Goal: Task Accomplishment & Management: Complete application form

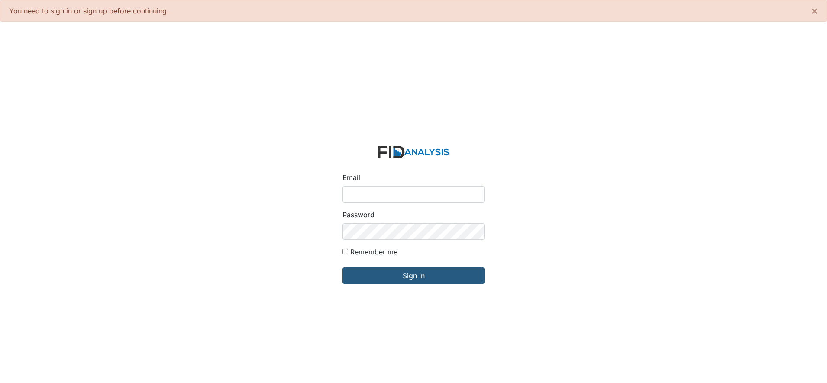
click at [359, 189] on input "Email" at bounding box center [413, 194] width 142 height 16
type input "[EMAIL_ADDRESS][DOMAIN_NAME]"
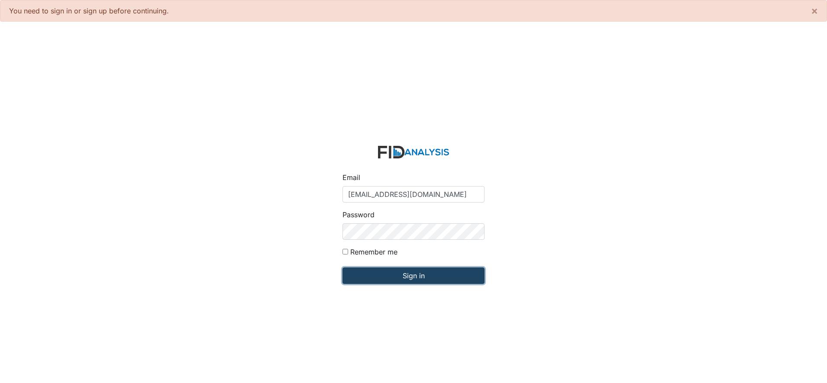
click at [412, 277] on input "Sign in" at bounding box center [413, 275] width 142 height 16
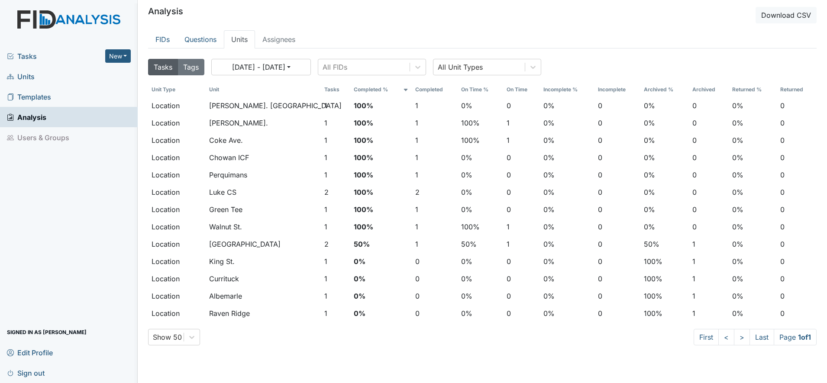
click at [23, 75] on span "Units" at bounding box center [21, 76] width 28 height 13
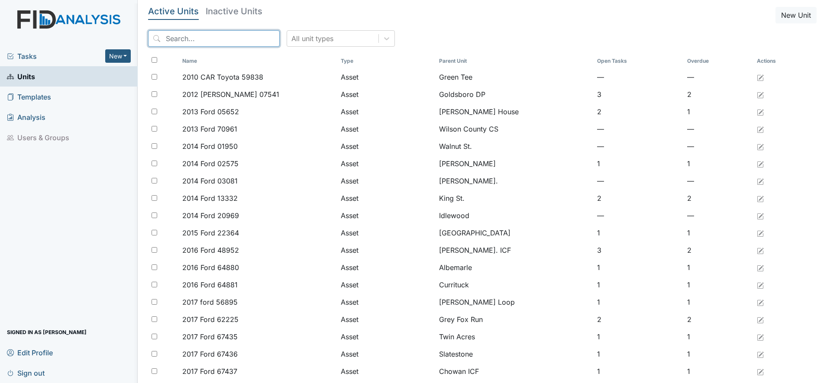
click at [197, 44] on input "search" at bounding box center [214, 38] width 132 height 16
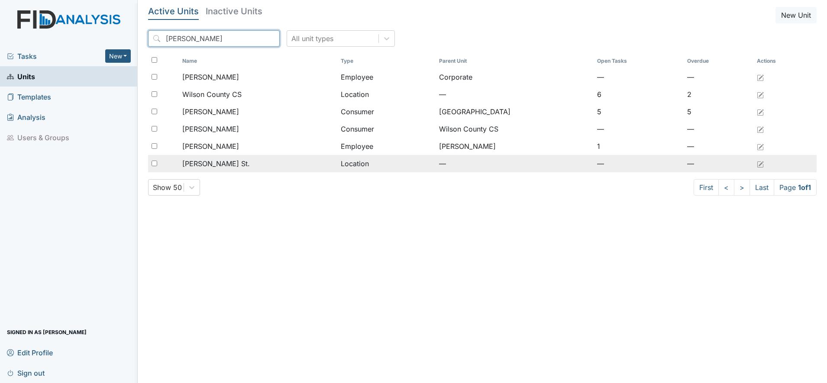
type input "wilson"
click at [190, 164] on span "Wilson St." at bounding box center [216, 163] width 68 height 10
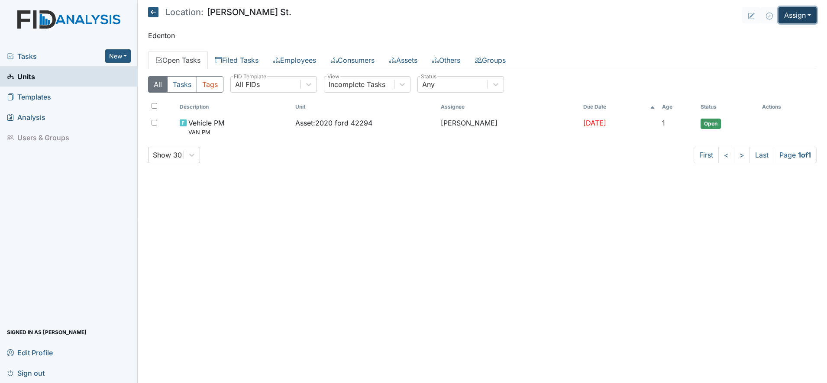
click at [793, 15] on button "Assign" at bounding box center [797, 15] width 38 height 16
click at [781, 35] on link "Assign Form" at bounding box center [777, 35] width 78 height 14
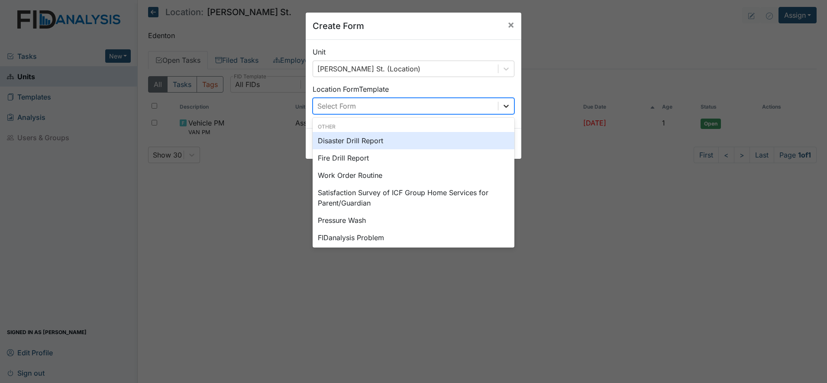
click at [506, 108] on icon at bounding box center [506, 106] width 9 height 9
click at [508, 27] on span "×" at bounding box center [510, 24] width 7 height 13
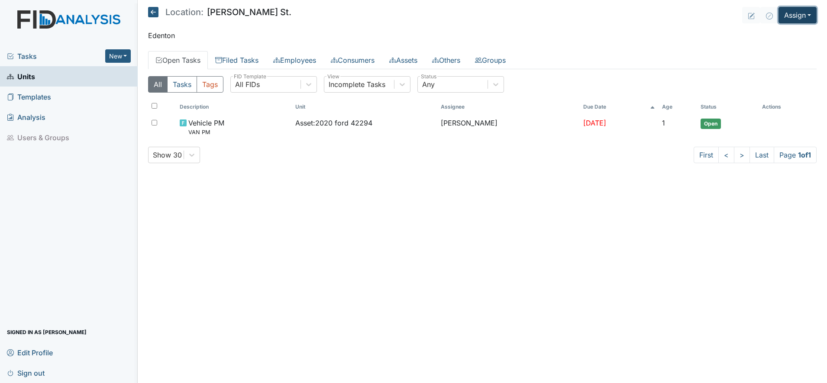
click at [800, 20] on button "Assign" at bounding box center [797, 15] width 38 height 16
click at [776, 52] on link "Assign Inspection" at bounding box center [777, 49] width 78 height 14
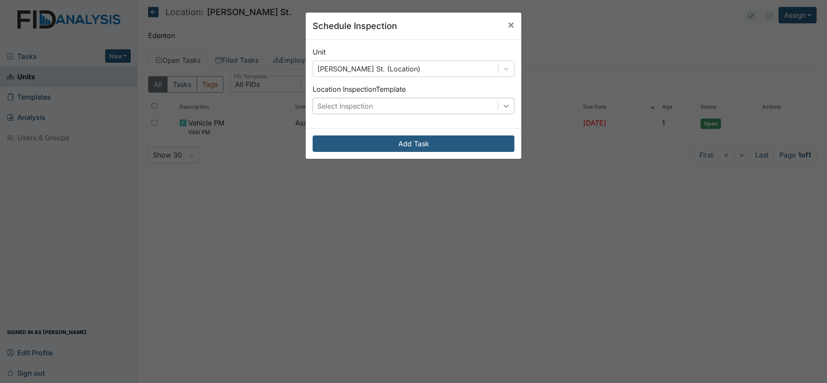
click at [506, 105] on icon at bounding box center [506, 106] width 9 height 9
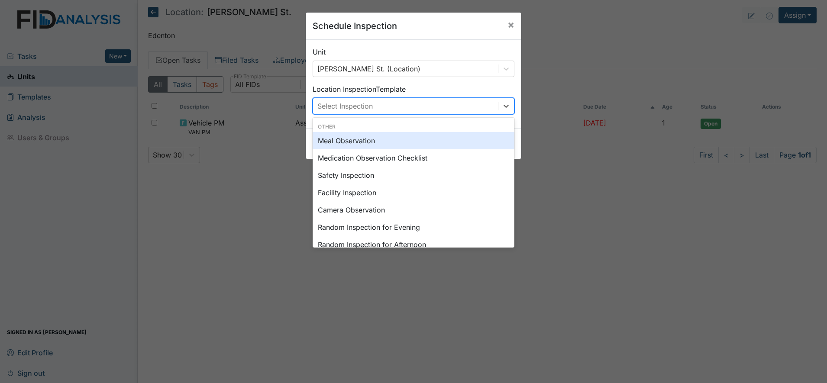
click at [348, 143] on div "Meal Observation" at bounding box center [414, 140] width 202 height 17
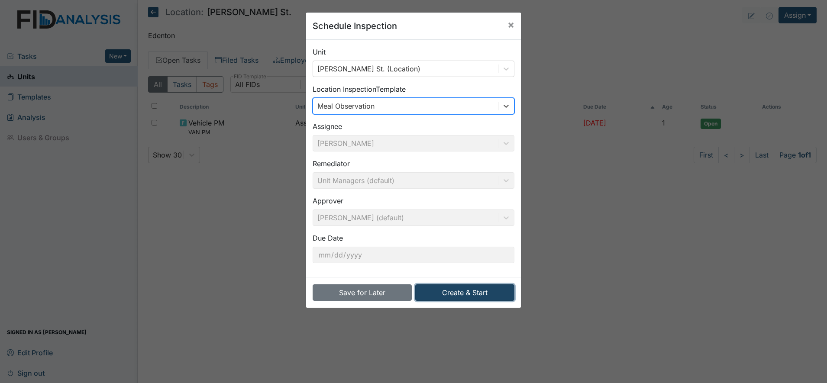
click at [454, 293] on button "Create & Start" at bounding box center [464, 292] width 99 height 16
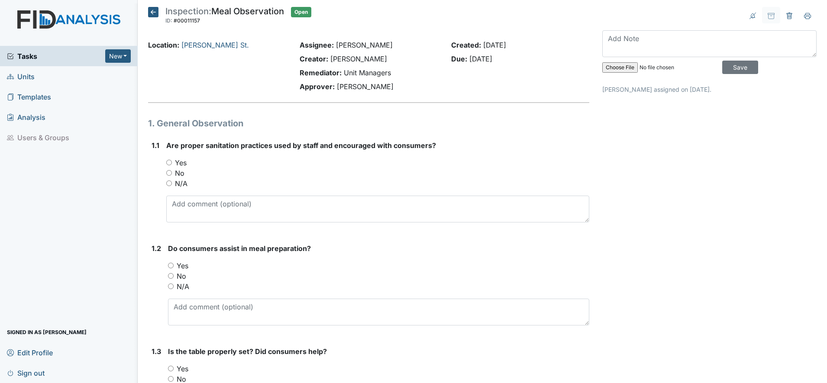
click at [167, 162] on input "Yes" at bounding box center [169, 163] width 6 height 6
radio input "true"
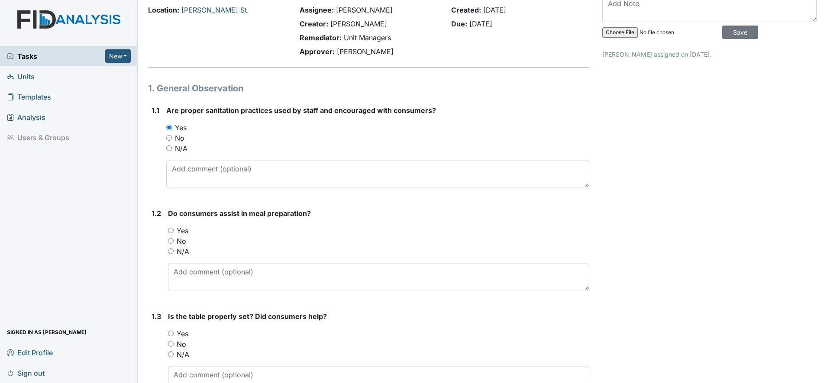
scroll to position [54, 0]
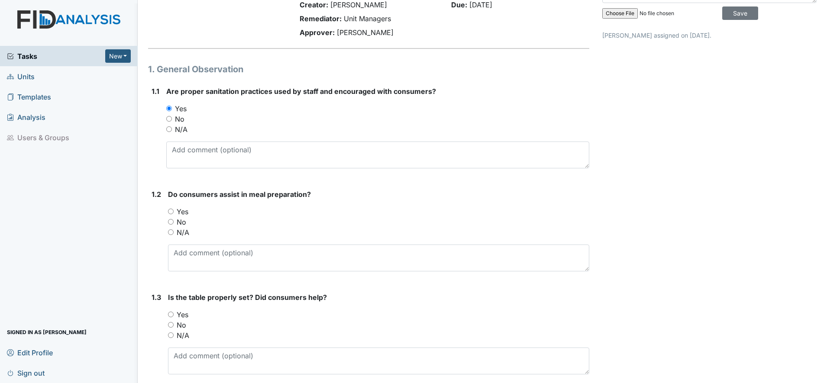
click at [171, 210] on input "Yes" at bounding box center [171, 212] width 6 height 6
radio input "true"
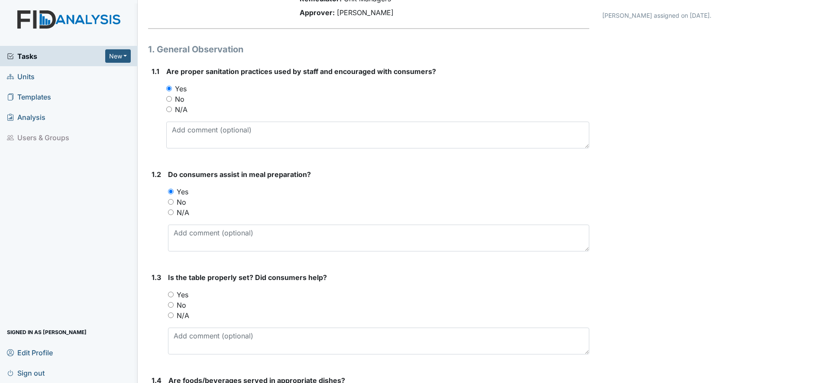
scroll to position [108, 0]
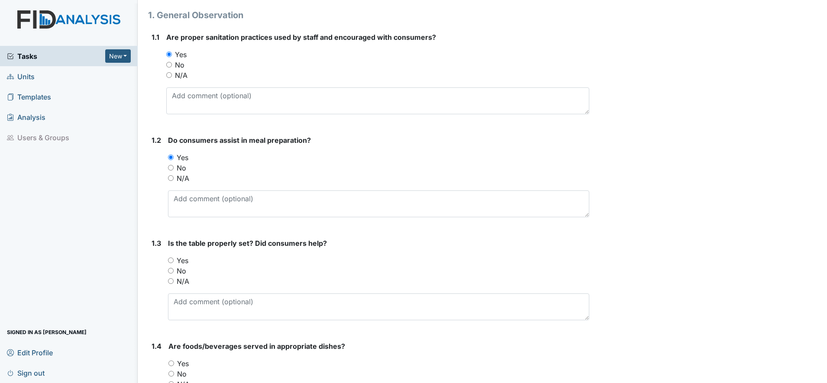
click at [173, 260] on input "Yes" at bounding box center [171, 261] width 6 height 6
radio input "true"
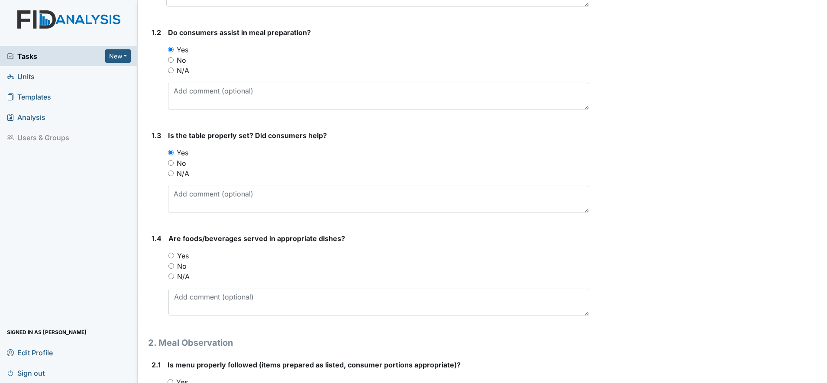
scroll to position [216, 0]
click at [171, 258] on div "Yes" at bounding box center [378, 255] width 421 height 10
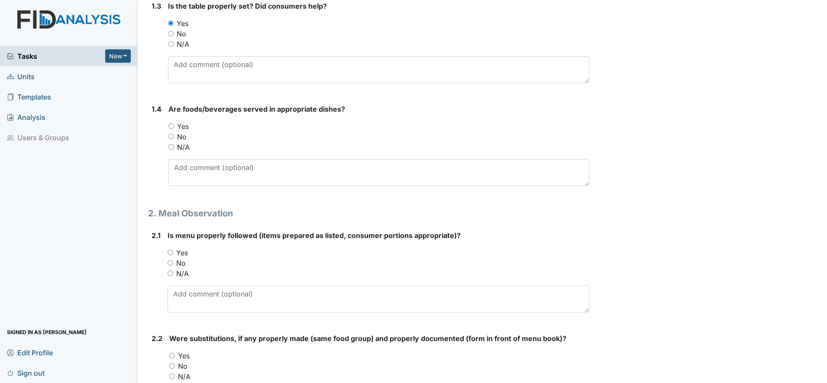
scroll to position [379, 0]
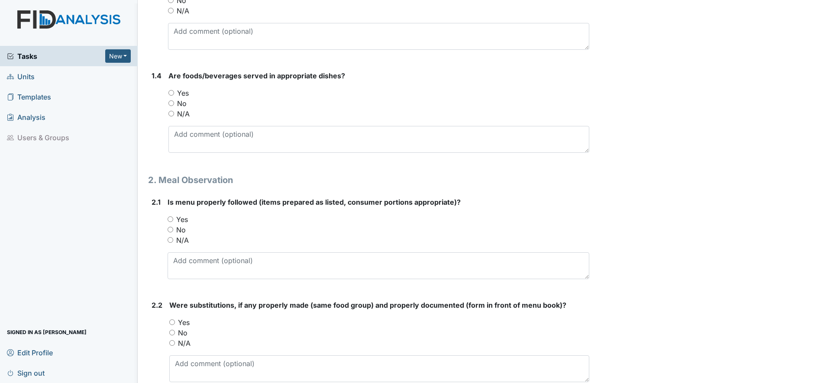
click at [171, 219] on input "Yes" at bounding box center [171, 219] width 6 height 6
radio input "true"
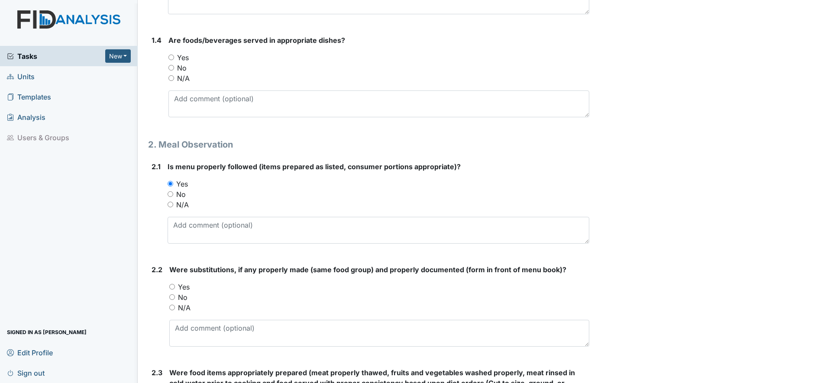
scroll to position [487, 0]
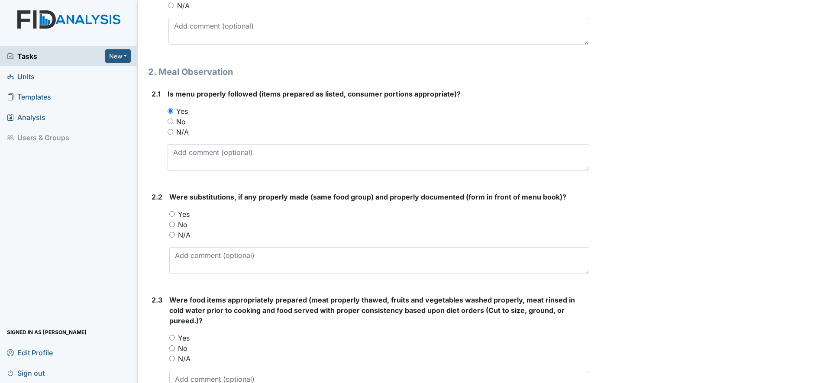
click at [172, 214] on input "Yes" at bounding box center [172, 214] width 6 height 6
radio input "true"
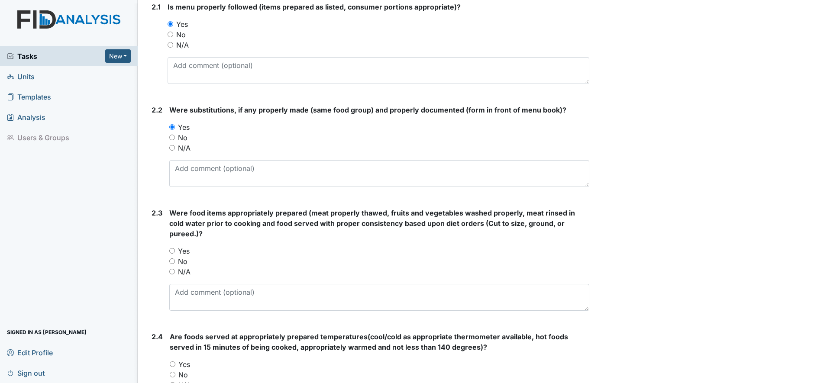
scroll to position [595, 0]
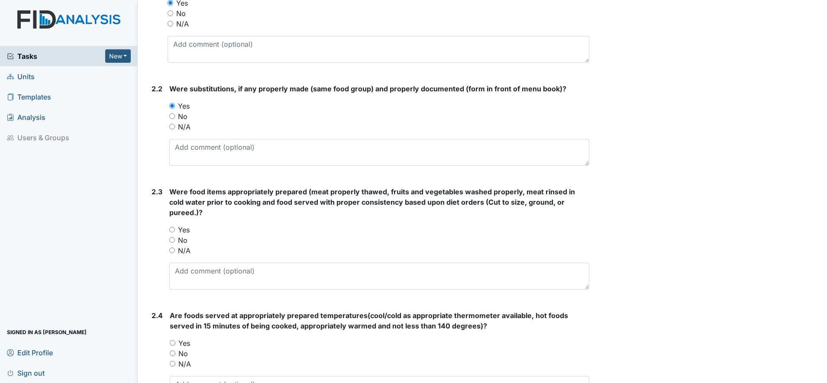
click at [174, 233] on div "Yes" at bounding box center [379, 230] width 420 height 10
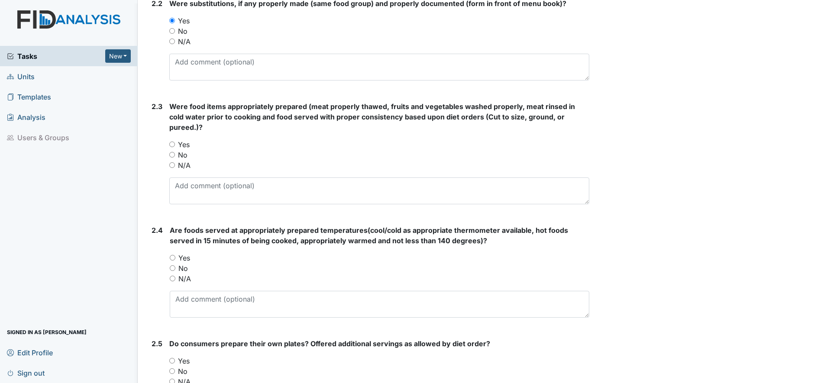
scroll to position [703, 0]
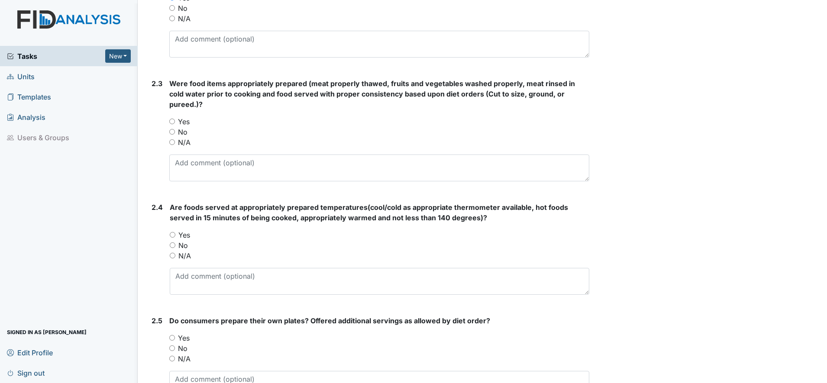
click at [174, 234] on input "Yes" at bounding box center [173, 235] width 6 height 6
radio input "true"
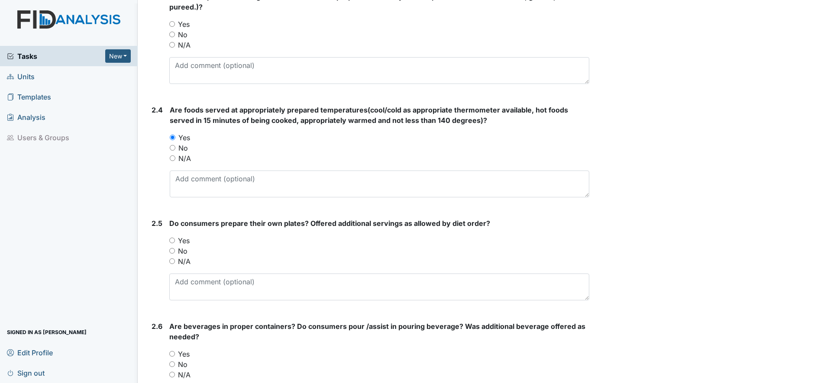
scroll to position [812, 0]
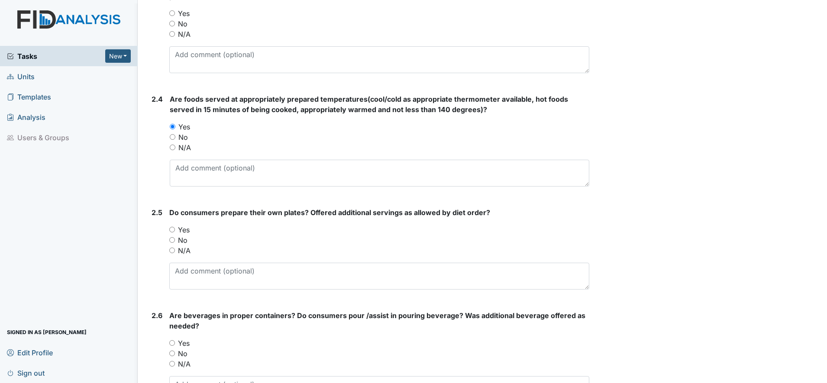
click at [173, 232] on div "Yes" at bounding box center [379, 230] width 420 height 10
click at [171, 231] on input "Yes" at bounding box center [172, 230] width 6 height 6
radio input "true"
click at [172, 342] on input "Yes" at bounding box center [172, 343] width 6 height 6
radio input "true"
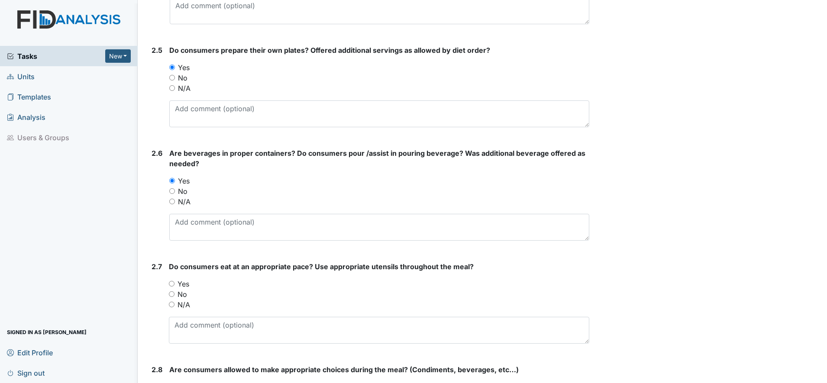
scroll to position [1028, 0]
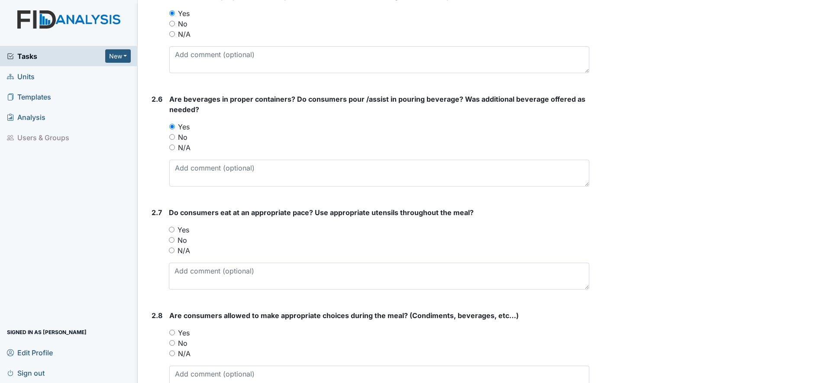
click at [172, 230] on input "Yes" at bounding box center [172, 230] width 6 height 6
radio input "true"
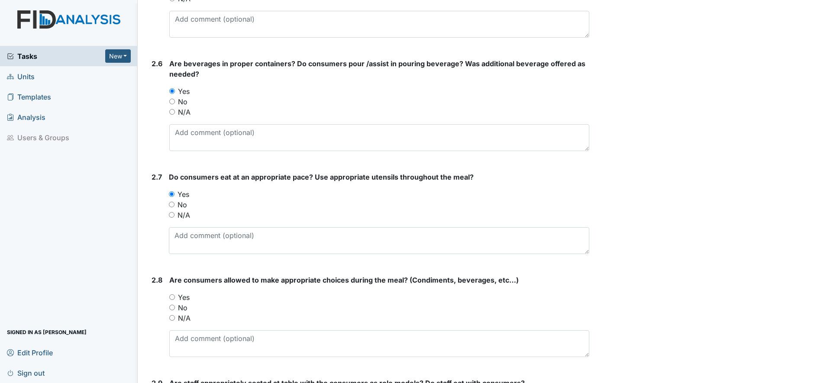
scroll to position [1082, 0]
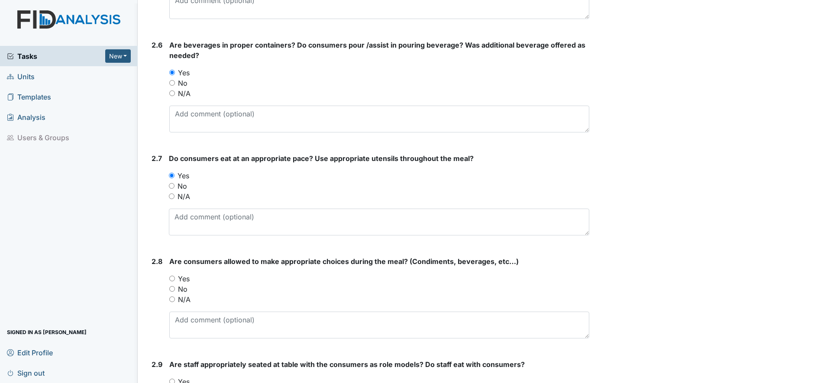
click at [170, 276] on input "Yes" at bounding box center [172, 279] width 6 height 6
radio input "true"
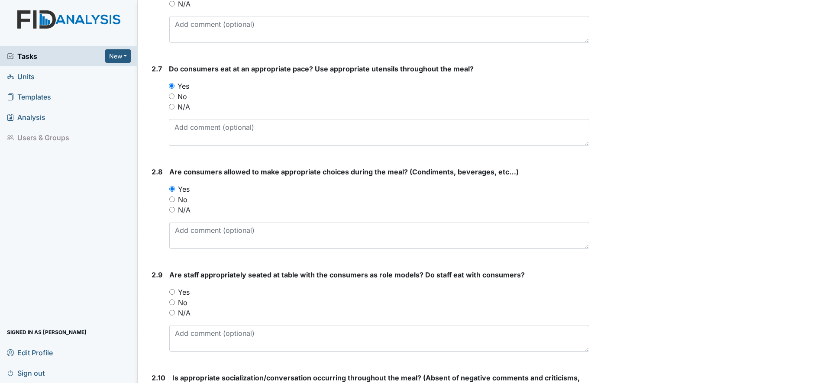
scroll to position [1190, 0]
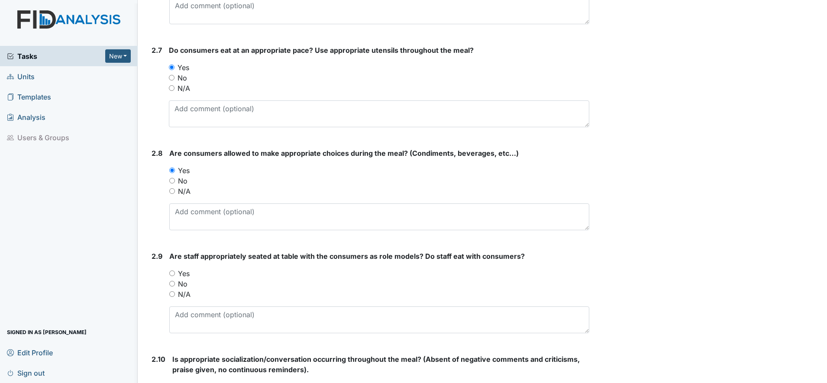
click at [171, 272] on input "Yes" at bounding box center [172, 274] width 6 height 6
radio input "true"
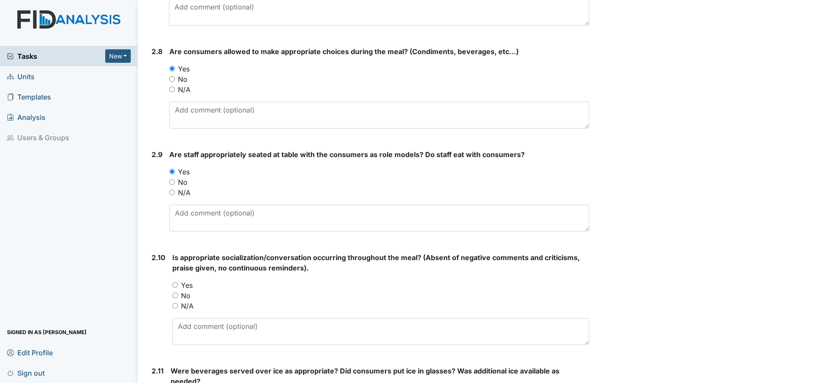
scroll to position [1298, 0]
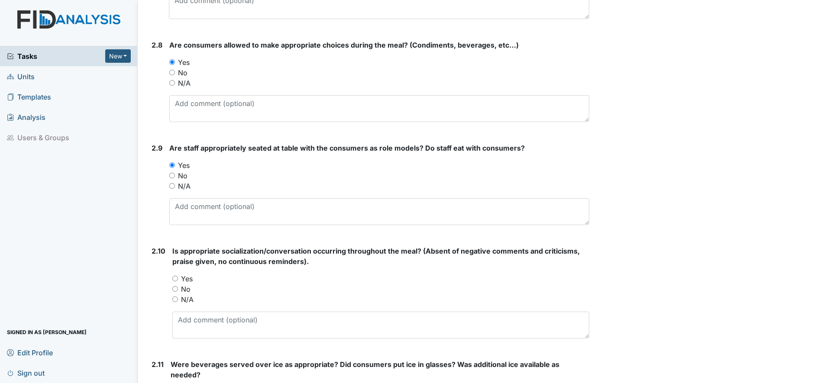
click at [175, 278] on input "Yes" at bounding box center [175, 279] width 6 height 6
radio input "true"
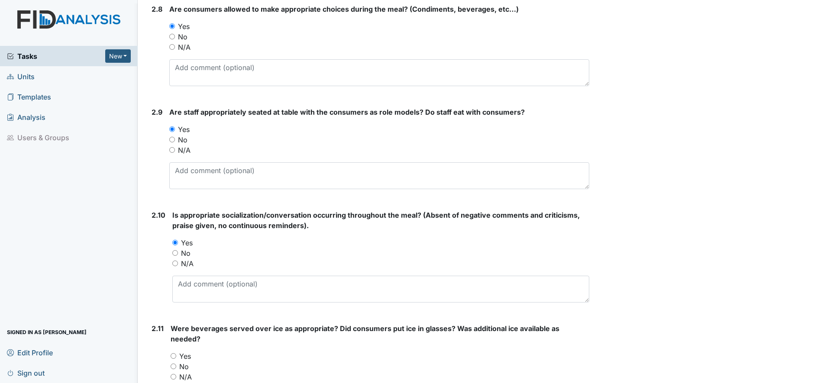
scroll to position [1407, 0]
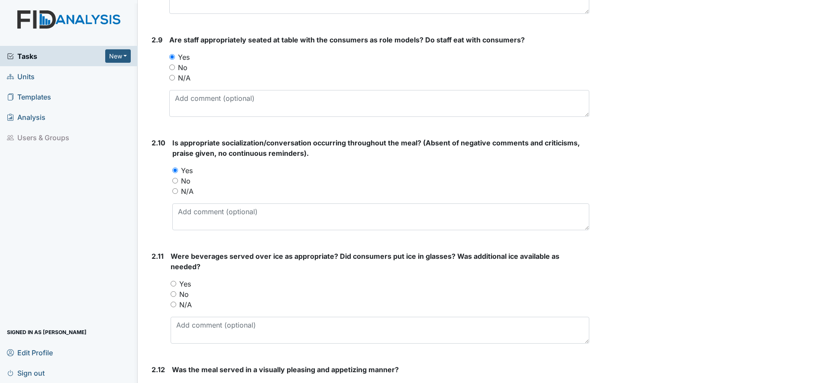
click at [175, 293] on input "No" at bounding box center [174, 294] width 6 height 6
radio input "true"
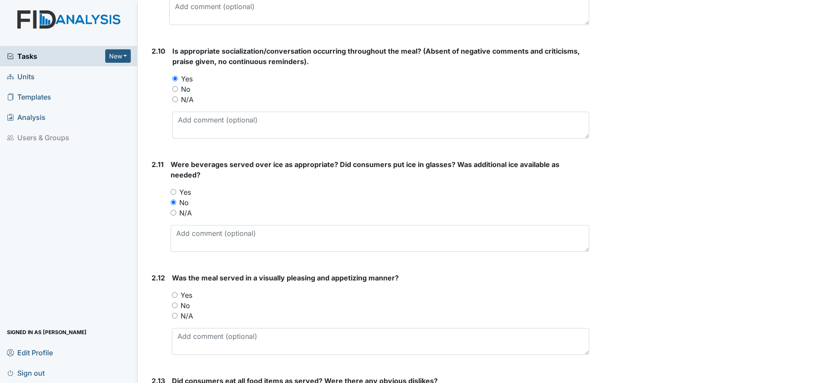
scroll to position [1515, 0]
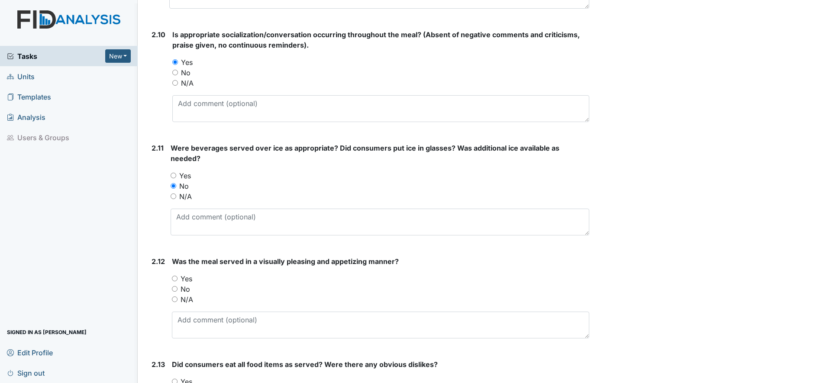
click at [176, 280] on input "Yes" at bounding box center [175, 279] width 6 height 6
radio input "true"
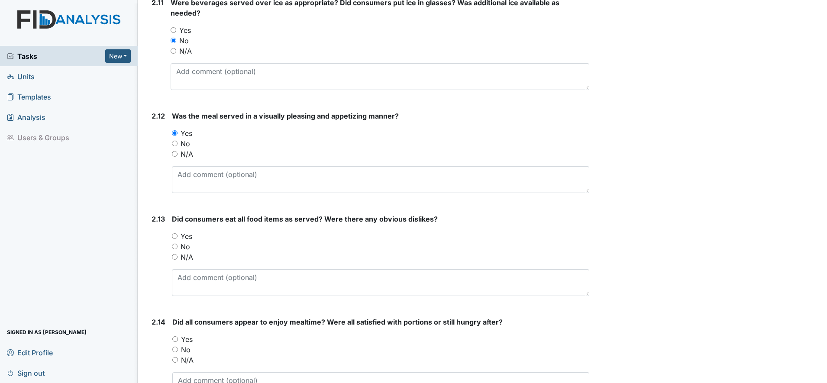
scroll to position [1677, 0]
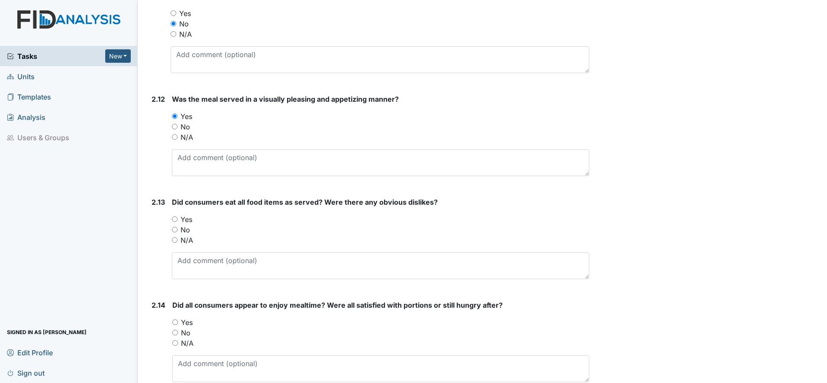
click at [174, 219] on input "Yes" at bounding box center [175, 219] width 6 height 6
radio input "true"
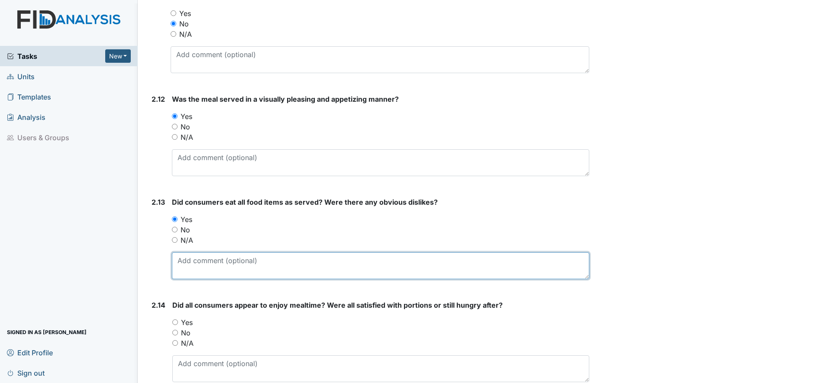
click at [187, 265] on textarea at bounding box center [380, 265] width 417 height 27
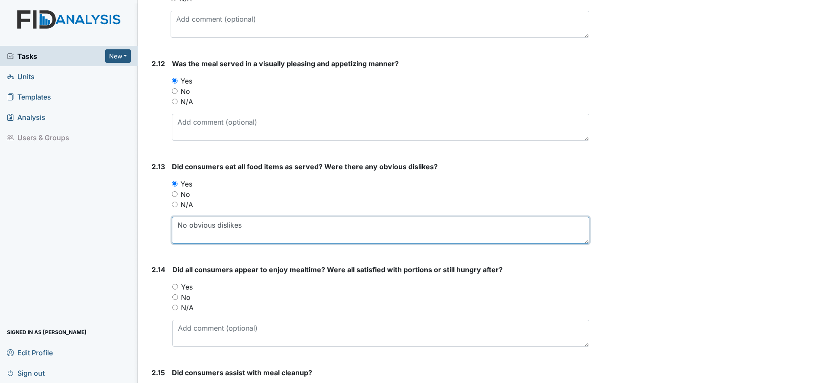
scroll to position [1731, 0]
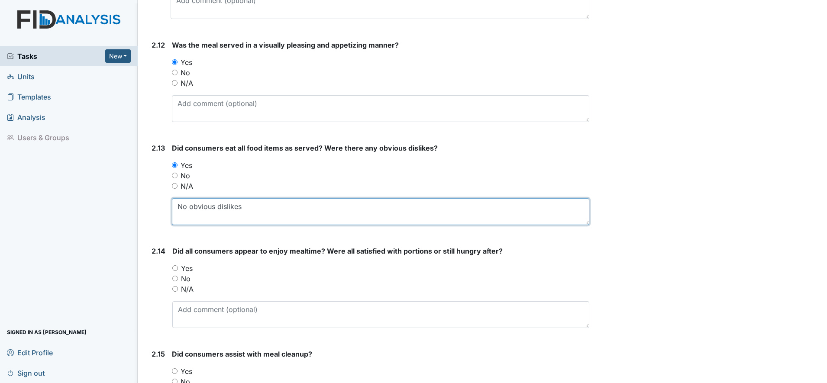
type textarea "No obvious dislikes"
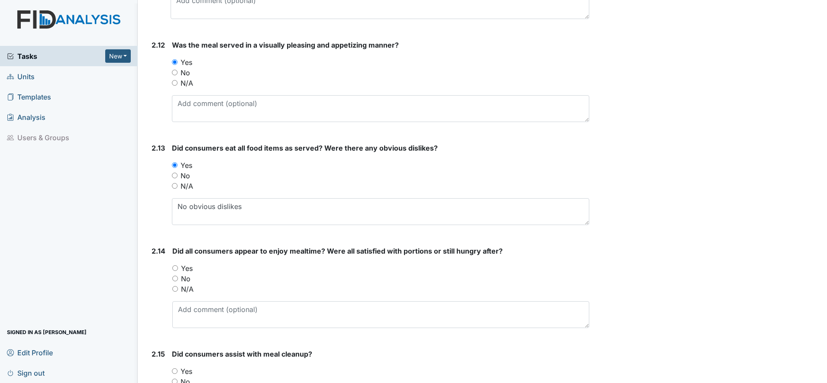
click at [174, 267] on input "Yes" at bounding box center [175, 268] width 6 height 6
radio input "true"
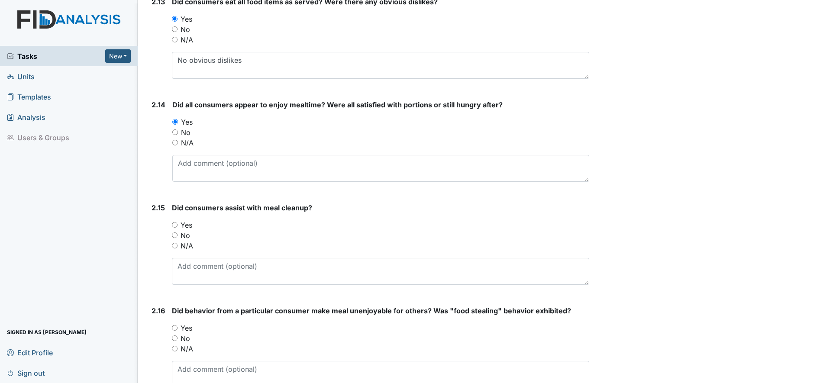
scroll to position [1894, 0]
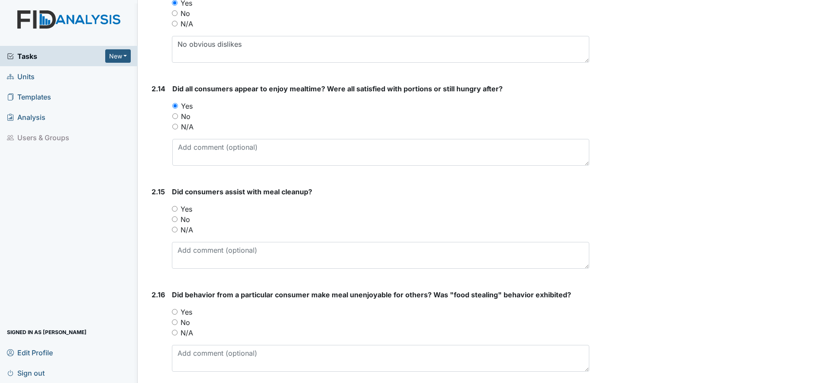
click at [173, 208] on input "Yes" at bounding box center [175, 209] width 6 height 6
radio input "true"
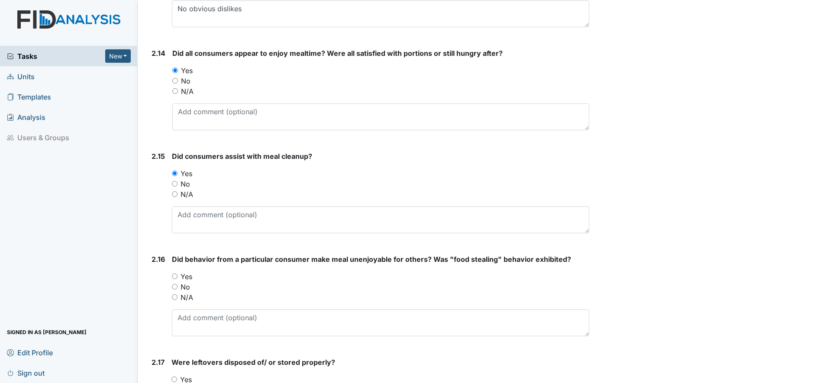
scroll to position [1948, 0]
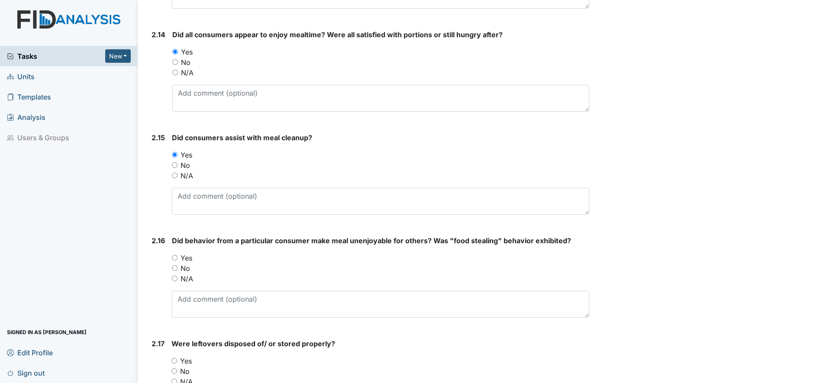
click at [176, 261] on div "Yes" at bounding box center [380, 258] width 417 height 10
click at [174, 277] on input "N/A" at bounding box center [175, 279] width 6 height 6
radio input "true"
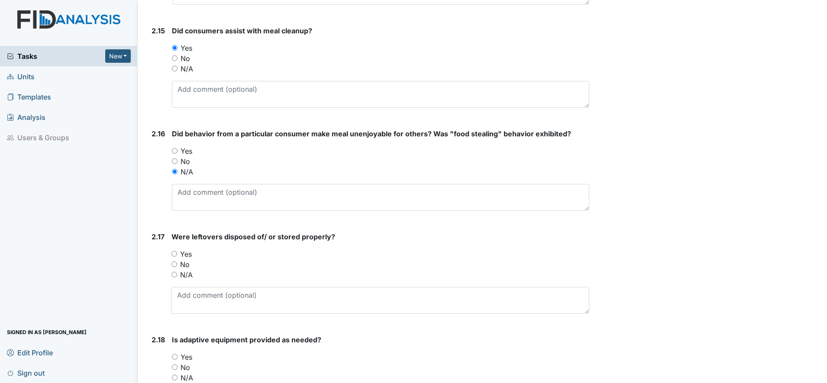
scroll to position [2056, 0]
click at [174, 253] on input "Yes" at bounding box center [174, 253] width 6 height 6
radio input "true"
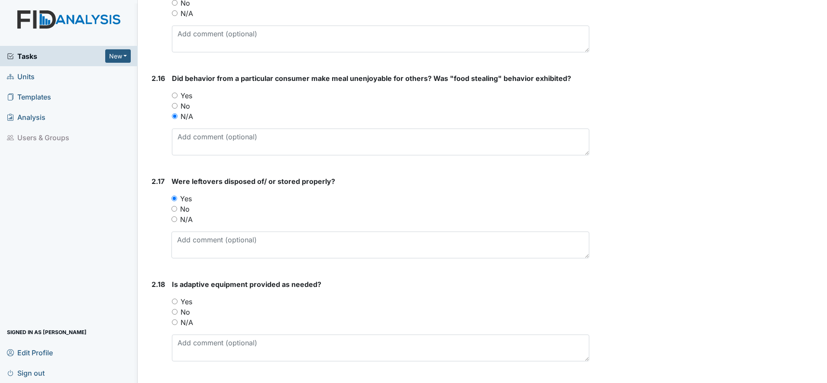
click at [175, 303] on input "Yes" at bounding box center [175, 302] width 6 height 6
radio input "true"
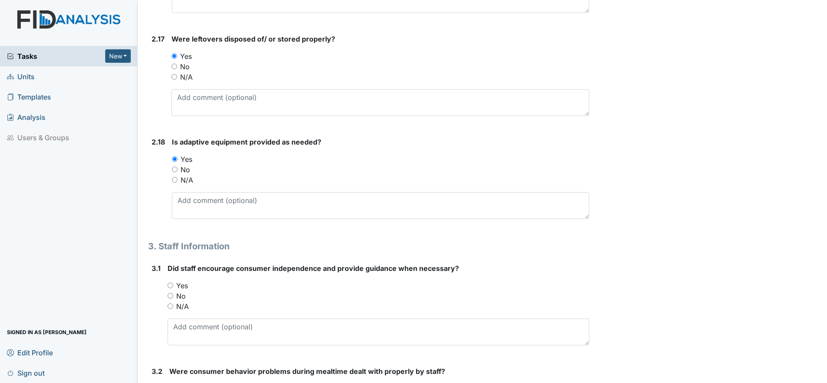
scroll to position [2272, 0]
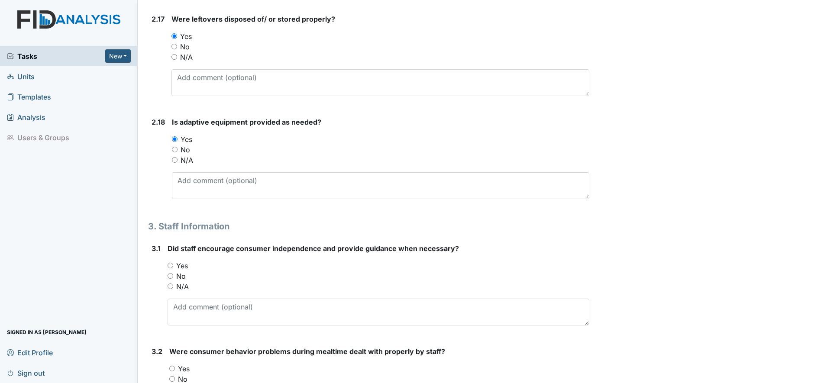
click at [168, 269] on div "Yes" at bounding box center [379, 266] width 422 height 10
click at [172, 266] on input "Yes" at bounding box center [171, 266] width 6 height 6
radio input "true"
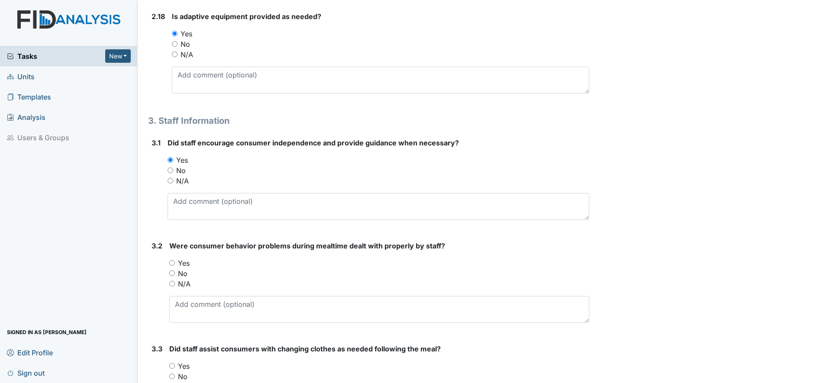
scroll to position [2381, 0]
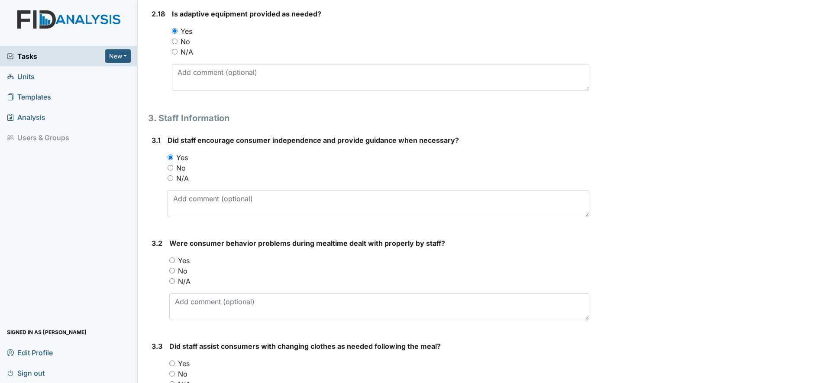
click at [171, 280] on input "N/A" at bounding box center [172, 281] width 6 height 6
radio input "true"
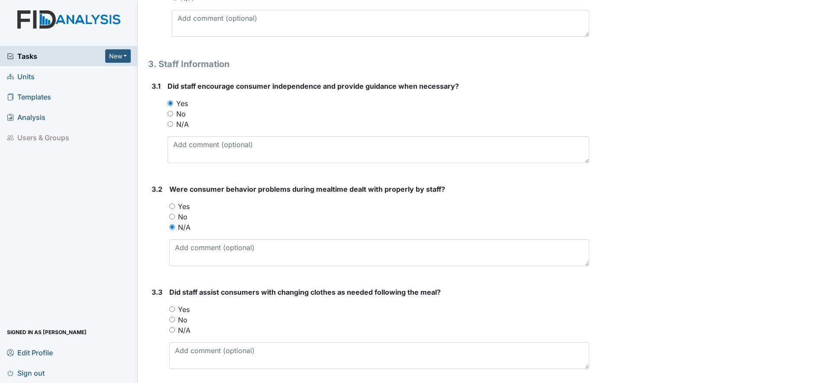
scroll to position [2465, 0]
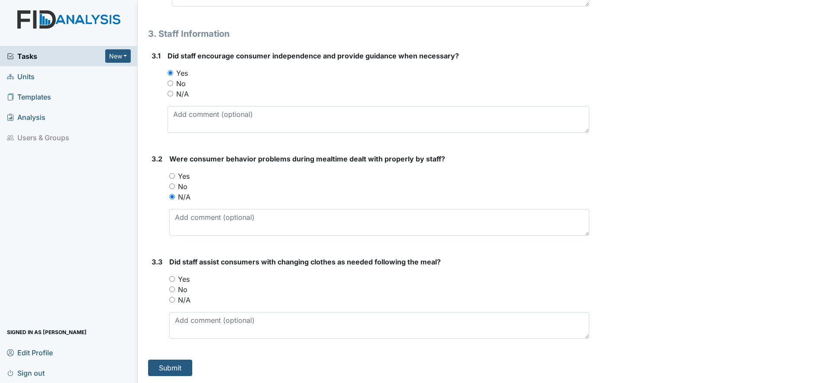
click at [172, 279] on input "Yes" at bounding box center [172, 279] width 6 height 6
radio input "true"
click at [164, 361] on button "Submit" at bounding box center [170, 368] width 44 height 16
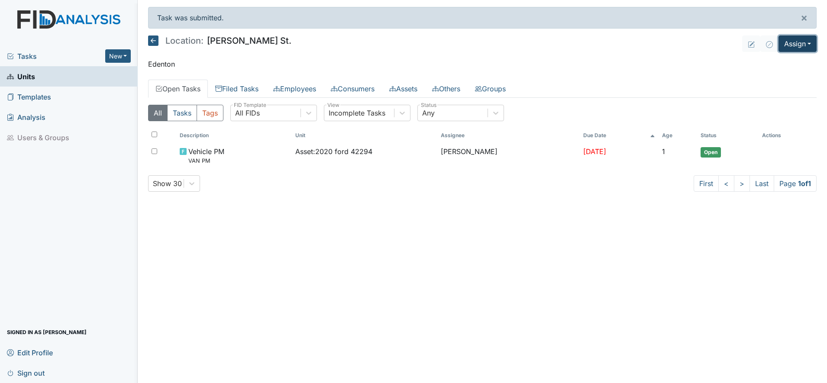
click at [797, 45] on button "Assign" at bounding box center [797, 43] width 38 height 16
click at [759, 78] on link "Assign Inspection" at bounding box center [777, 78] width 78 height 14
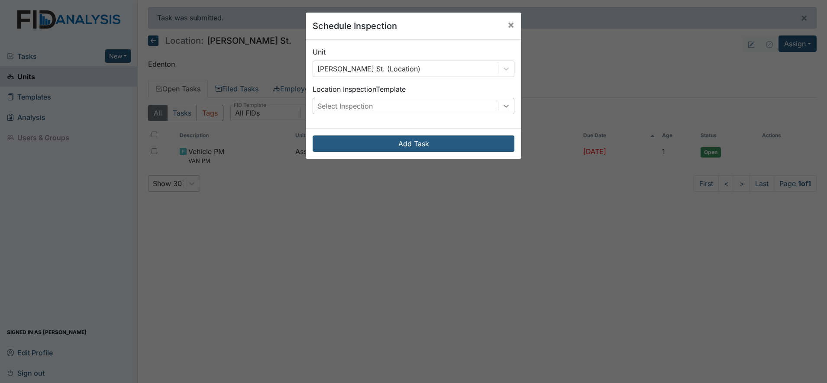
click at [503, 107] on icon at bounding box center [506, 106] width 9 height 9
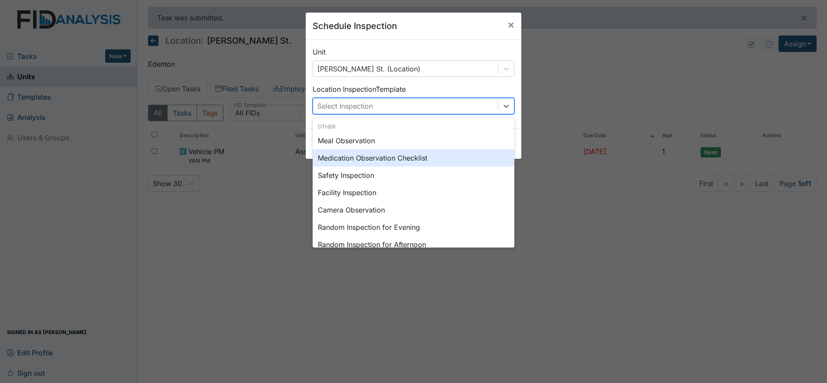
click at [356, 158] on div "Medication Observation Checklist" at bounding box center [414, 157] width 202 height 17
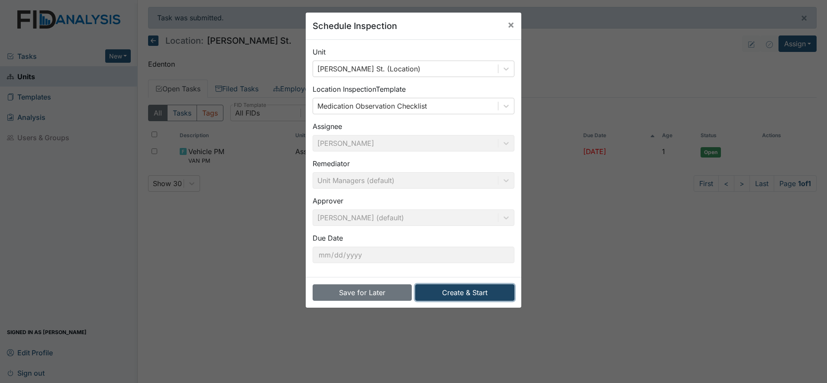
click at [458, 289] on button "Create & Start" at bounding box center [464, 292] width 99 height 16
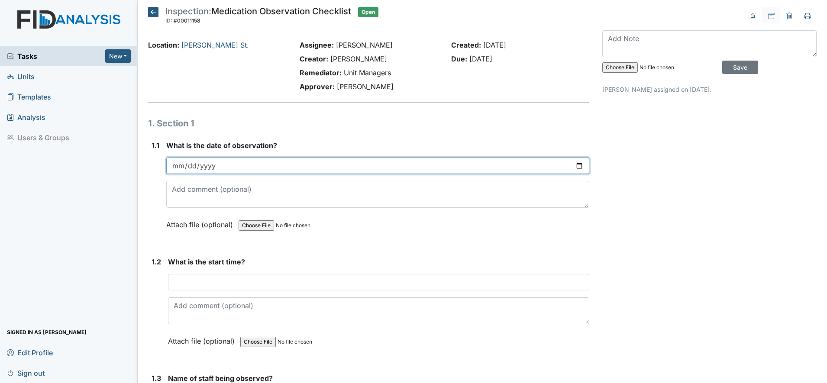
click at [200, 167] on input "date" at bounding box center [377, 166] width 423 height 16
click at [572, 168] on input "date" at bounding box center [377, 166] width 423 height 16
type input "[DATE]"
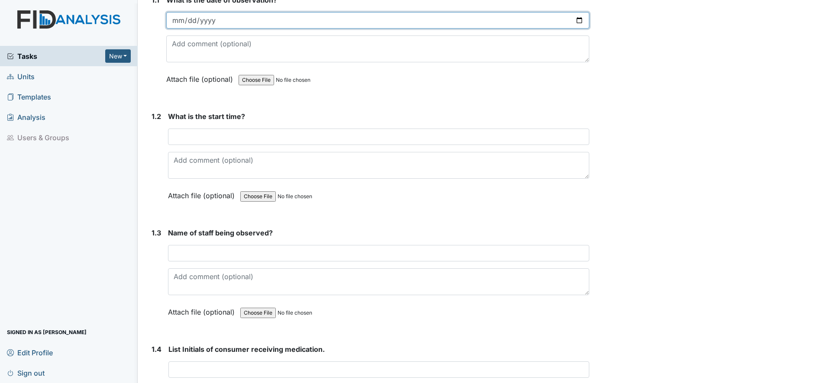
scroll to position [162, 0]
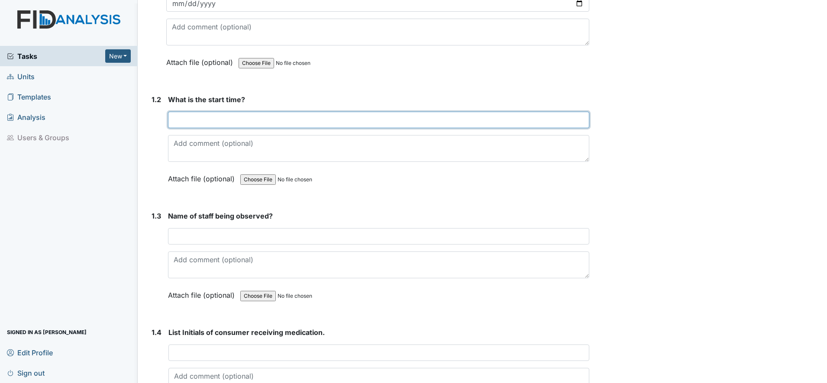
click at [187, 122] on input "text" at bounding box center [378, 120] width 421 height 16
type input "0700"
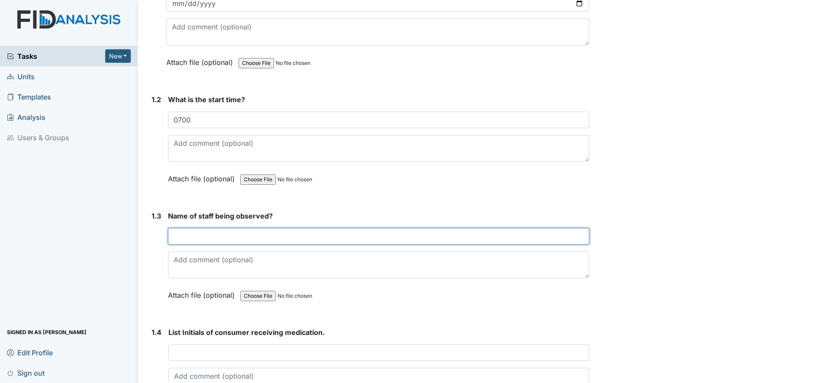
click at [197, 240] on input "text" at bounding box center [378, 236] width 421 height 16
type input "[PERSON_NAME]"
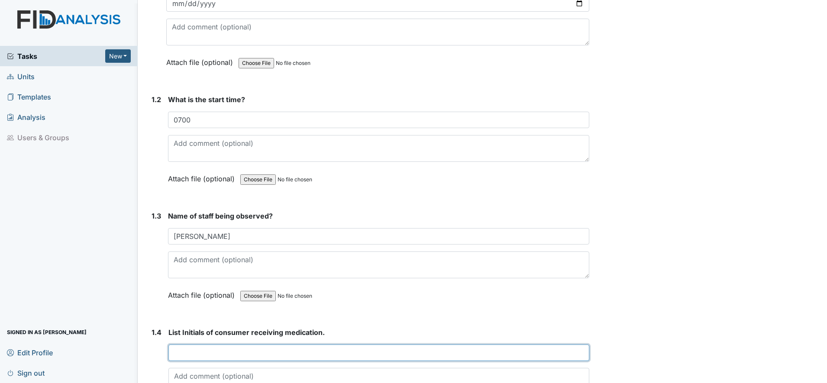
click at [197, 354] on input "text" at bounding box center [378, 353] width 421 height 16
type input "l"
type input "LK,"
